Goal: Information Seeking & Learning: Find specific fact

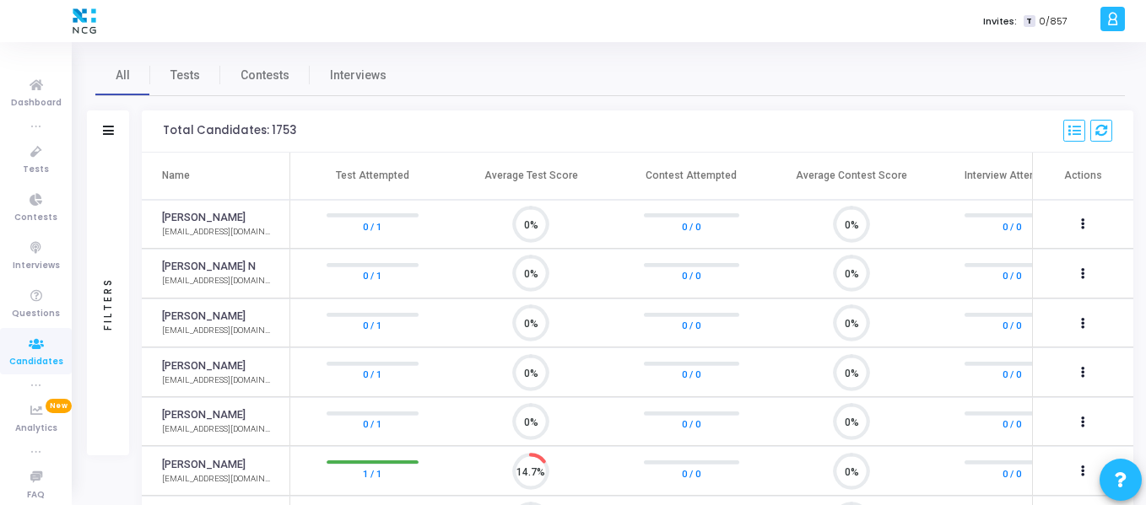
click at [116, 127] on div "Filters" at bounding box center [108, 132] width 42 height 42
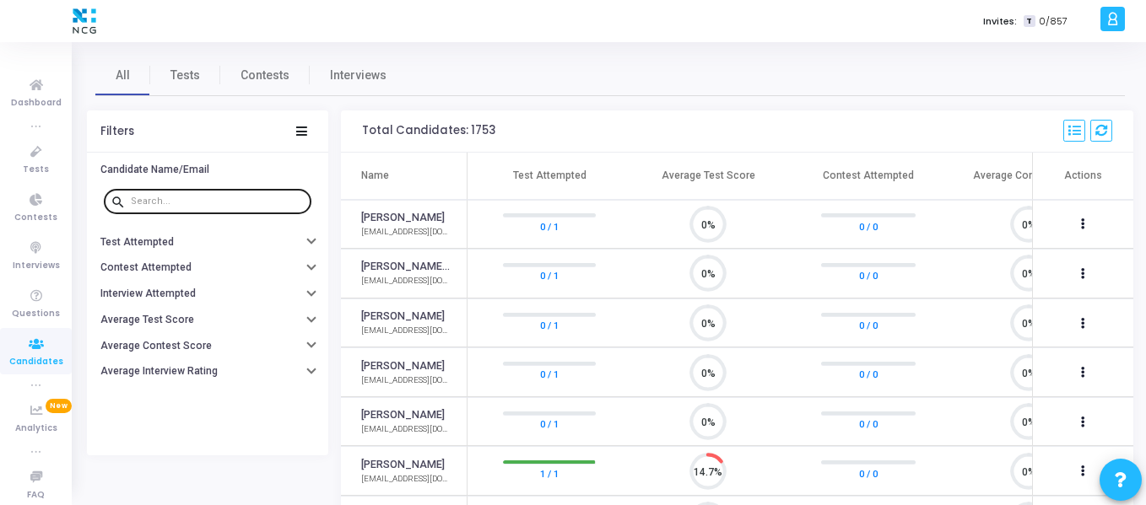
click at [239, 194] on div at bounding box center [218, 200] width 174 height 27
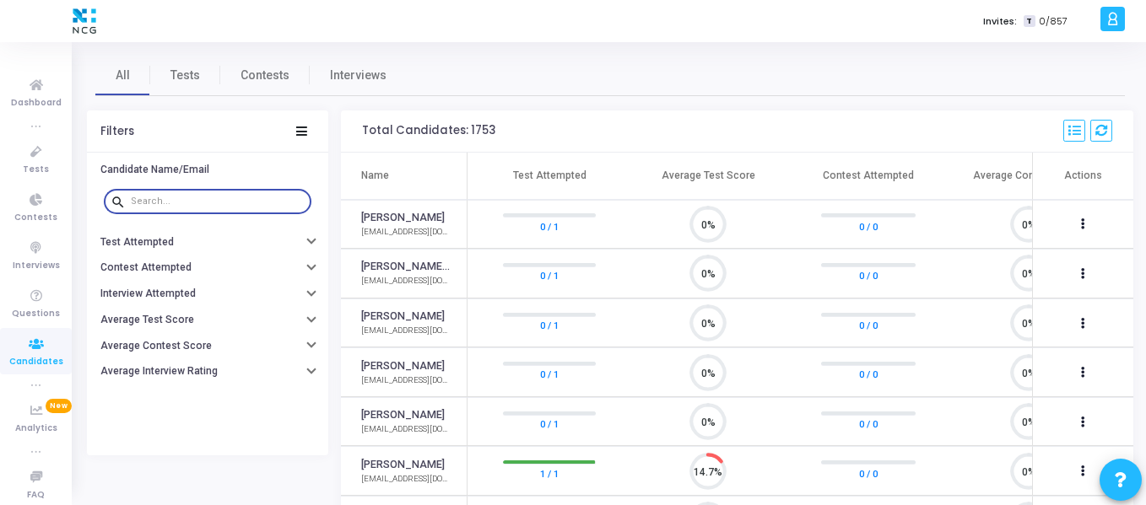
paste input "| [EMAIL_ADDRESS][DOMAIN_NAME]"
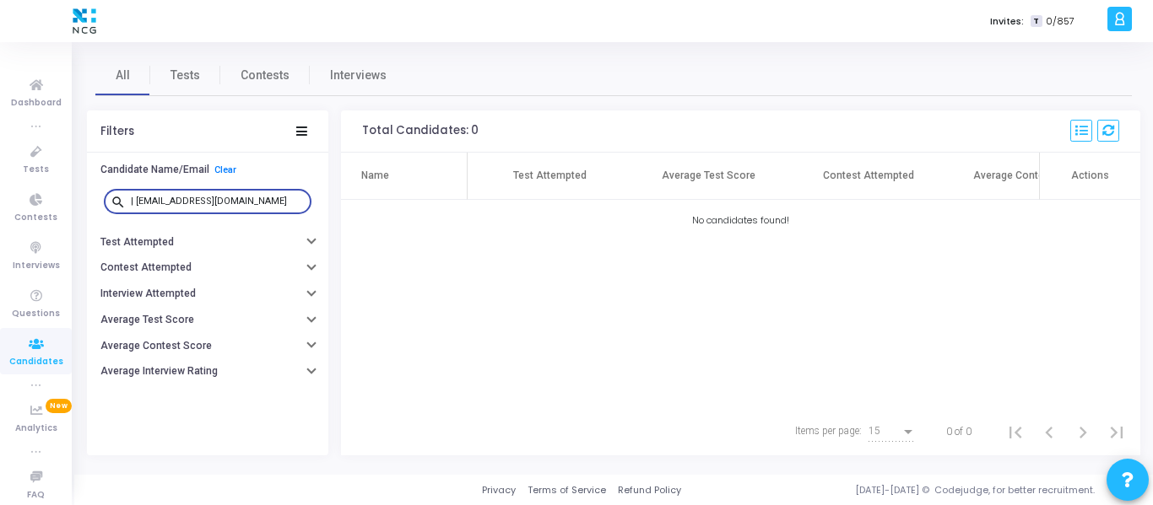
click at [137, 199] on input "| [EMAIL_ADDRESS][DOMAIN_NAME]" at bounding box center [218, 202] width 174 height 10
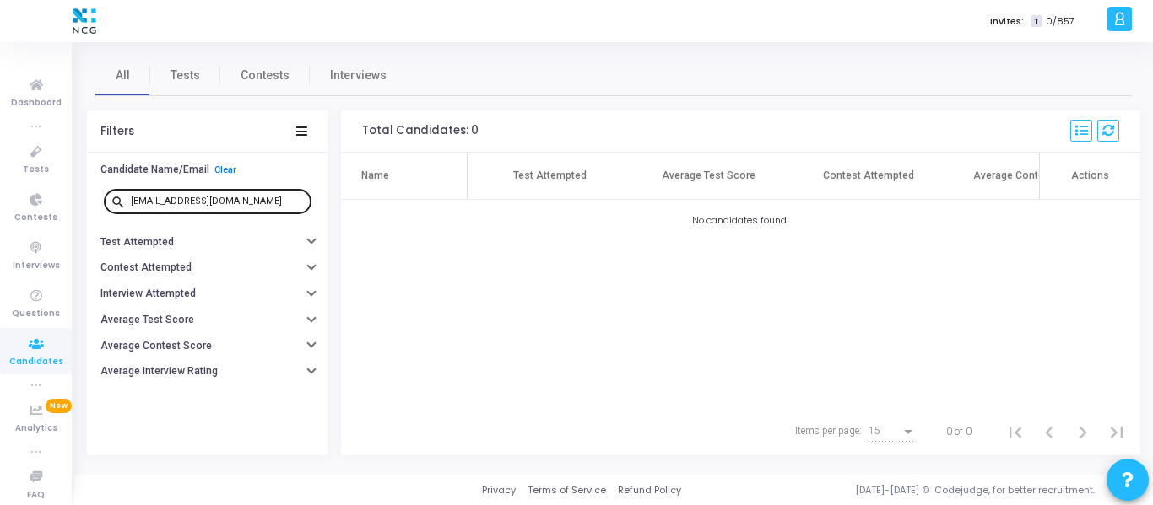
click at [248, 194] on div "[EMAIL_ADDRESS][DOMAIN_NAME]" at bounding box center [218, 200] width 174 height 27
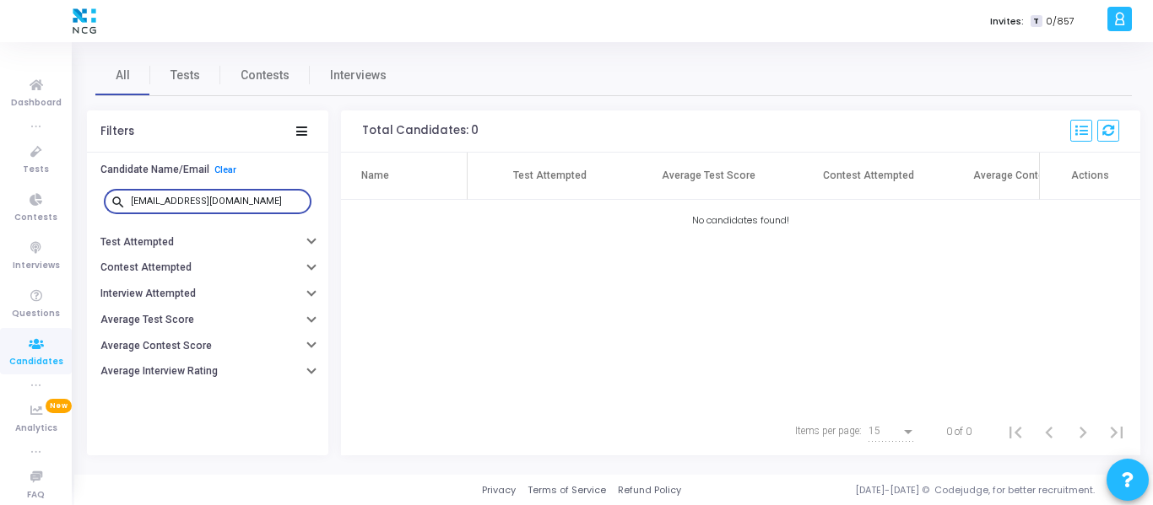
click at [238, 199] on input "[EMAIL_ADDRESS][DOMAIN_NAME]" at bounding box center [218, 202] width 174 height 10
type input "s"
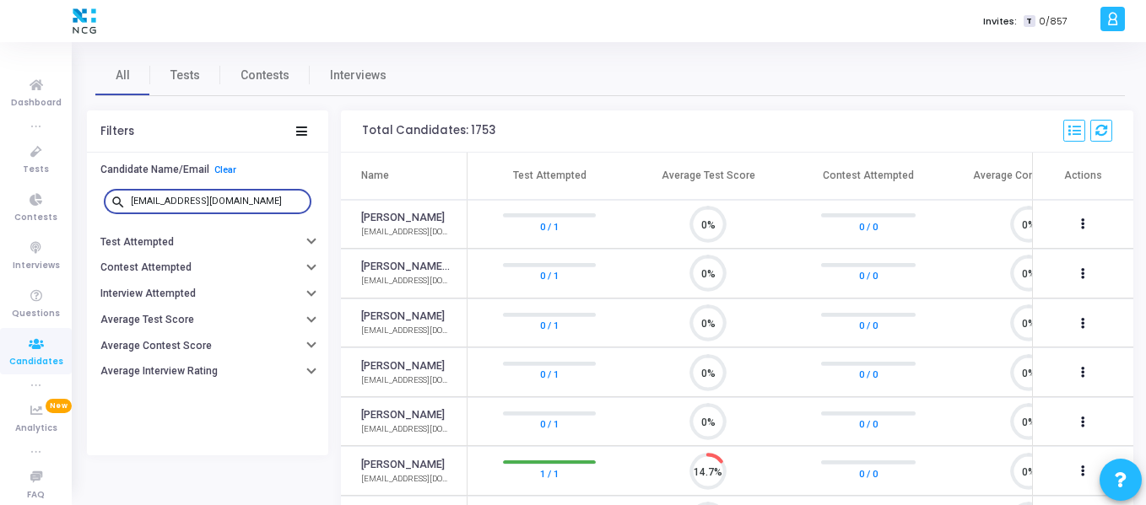
type input "[EMAIL_ADDRESS][DOMAIN_NAME]"
click at [194, 323] on button "Average Test Score" at bounding box center [207, 320] width 241 height 26
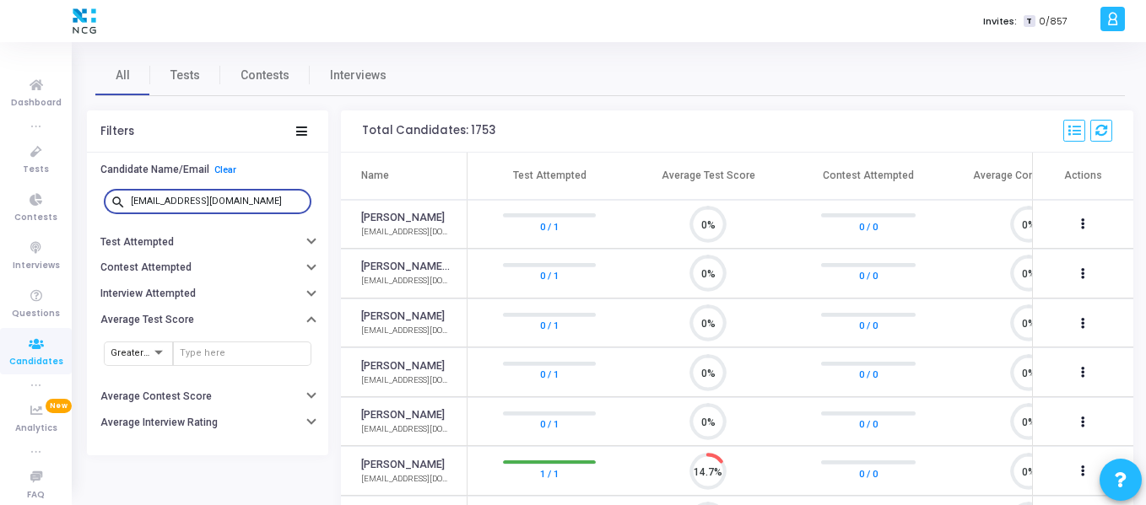
click at [231, 203] on input "[EMAIL_ADDRESS][DOMAIN_NAME]" at bounding box center [218, 202] width 174 height 10
